Goal: Complete application form

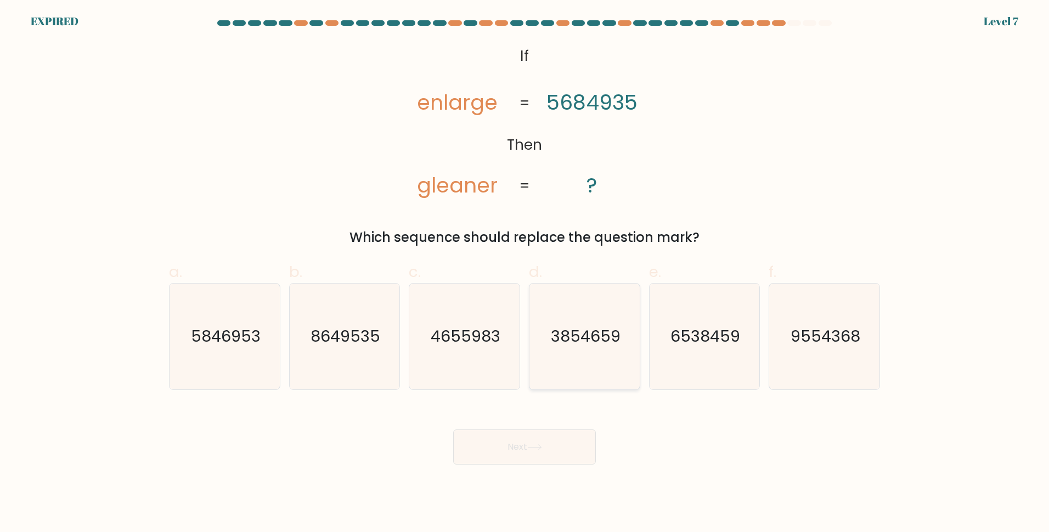
click at [576, 322] on icon "3854659" at bounding box center [585, 337] width 106 height 106
click at [525, 273] on input "d. 3854659" at bounding box center [525, 269] width 1 height 7
radio input "true"
click at [526, 450] on button "Next" at bounding box center [524, 447] width 143 height 35
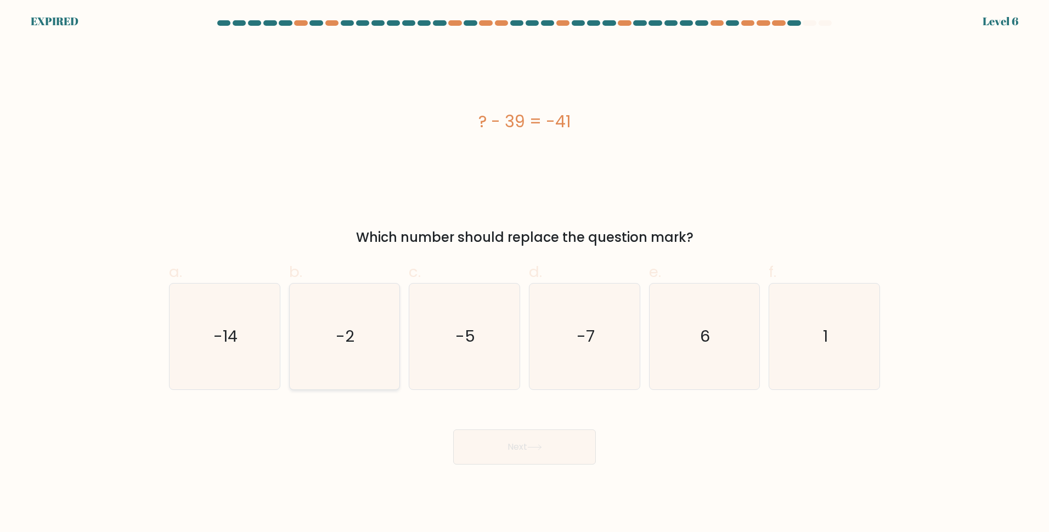
click at [308, 298] on icon "-2" at bounding box center [344, 337] width 106 height 106
click at [525, 273] on input "b. -2" at bounding box center [525, 269] width 1 height 7
radio input "true"
click at [493, 444] on button "Next" at bounding box center [524, 447] width 143 height 35
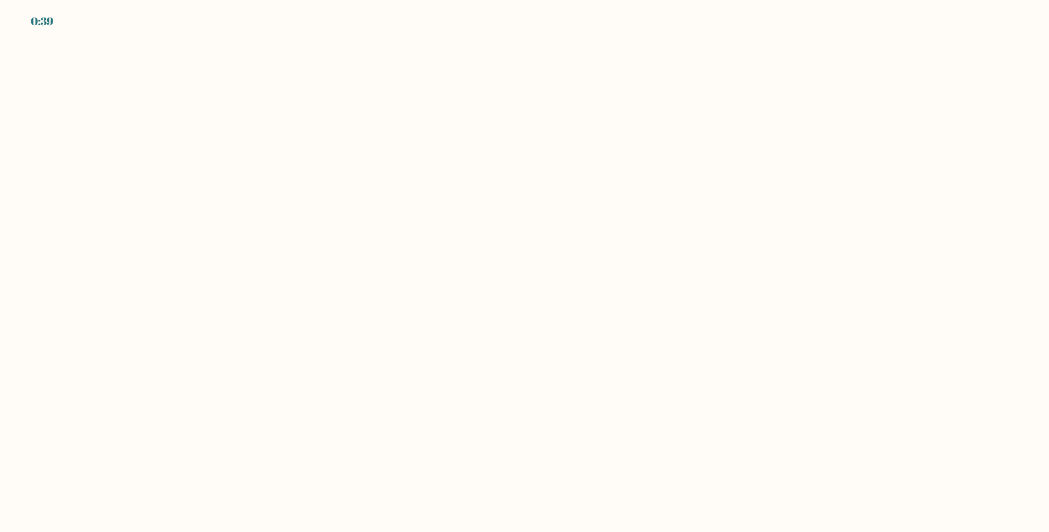
click at [282, 86] on body "0:39" at bounding box center [524, 266] width 1049 height 532
drag, startPoint x: 282, startPoint y: 86, endPoint x: 474, endPoint y: 218, distance: 232.7
click at [474, 218] on body "0:38" at bounding box center [524, 266] width 1049 height 532
click at [281, 295] on body "0:34" at bounding box center [524, 266] width 1049 height 532
drag, startPoint x: 281, startPoint y: 295, endPoint x: 270, endPoint y: 195, distance: 100.5
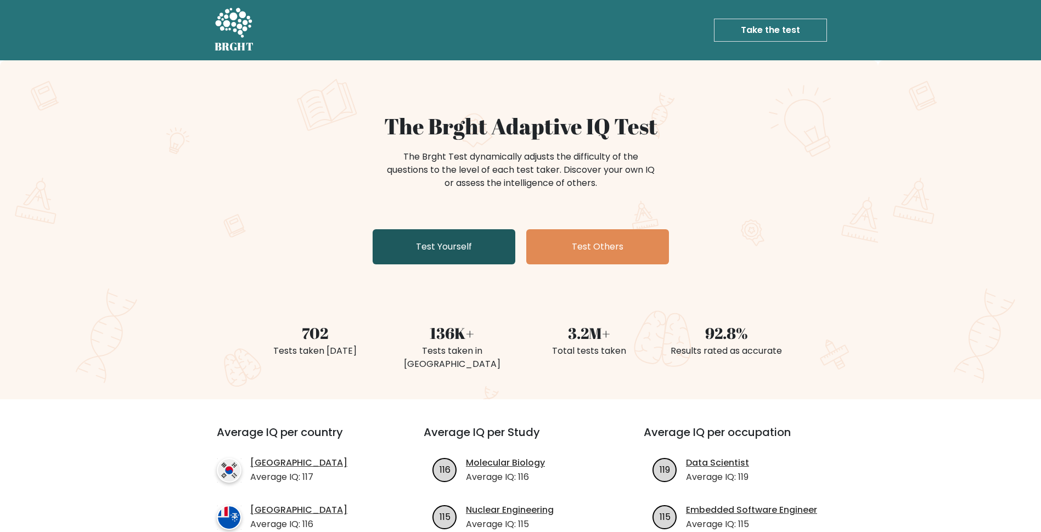
click at [465, 236] on link "Test Yourself" at bounding box center [444, 246] width 143 height 35
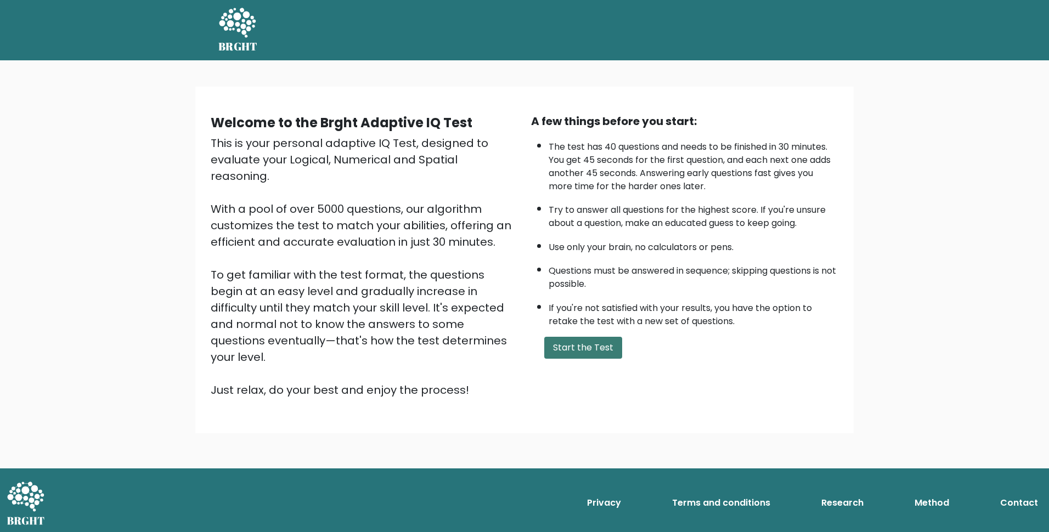
click at [581, 348] on button "Start the Test" at bounding box center [583, 348] width 78 height 22
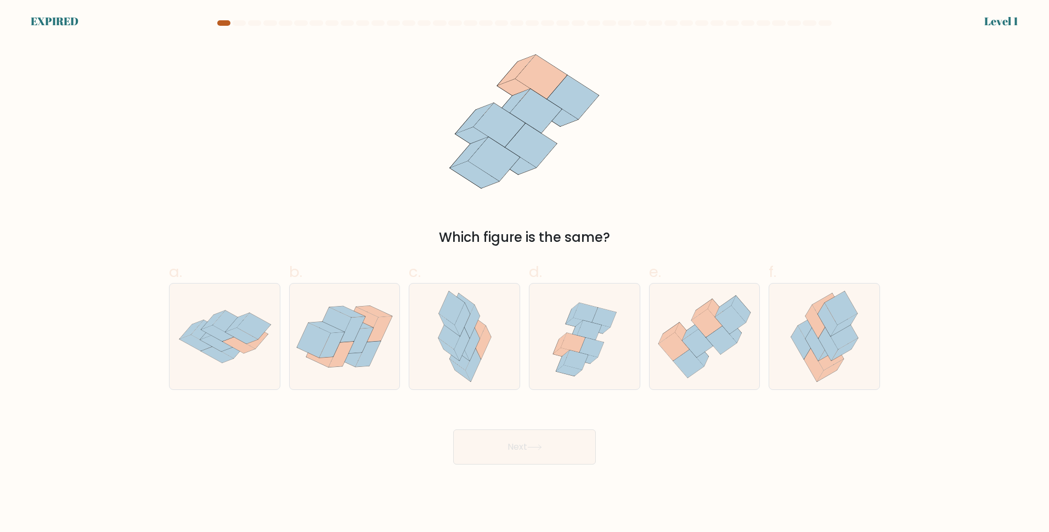
click at [228, 23] on div at bounding box center [223, 22] width 13 height 5
